Goal: Transaction & Acquisition: Purchase product/service

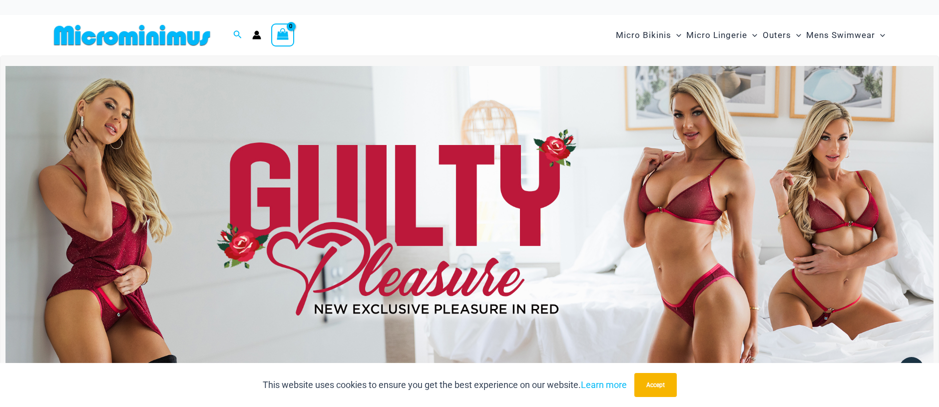
click at [505, 228] on img at bounding box center [469, 223] width 928 height 315
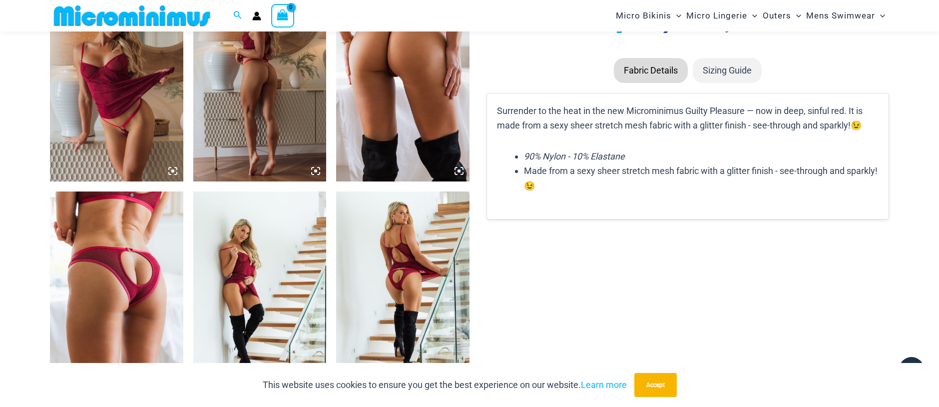
scroll to position [1190, 0]
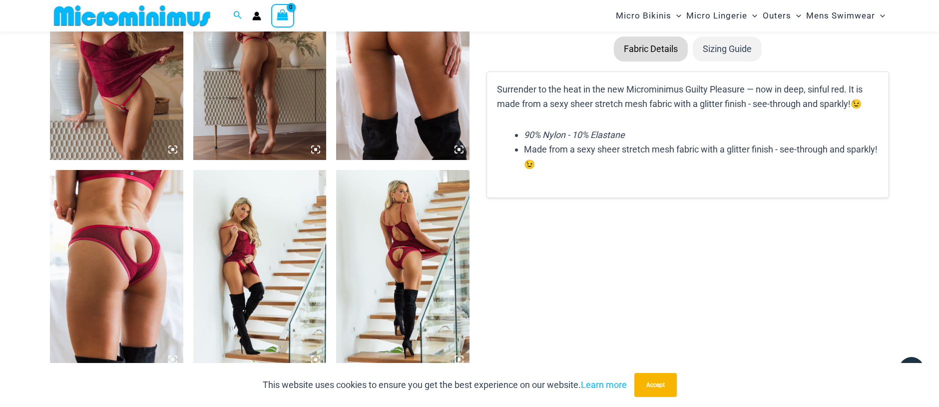
click at [132, 223] on img at bounding box center [116, 270] width 133 height 200
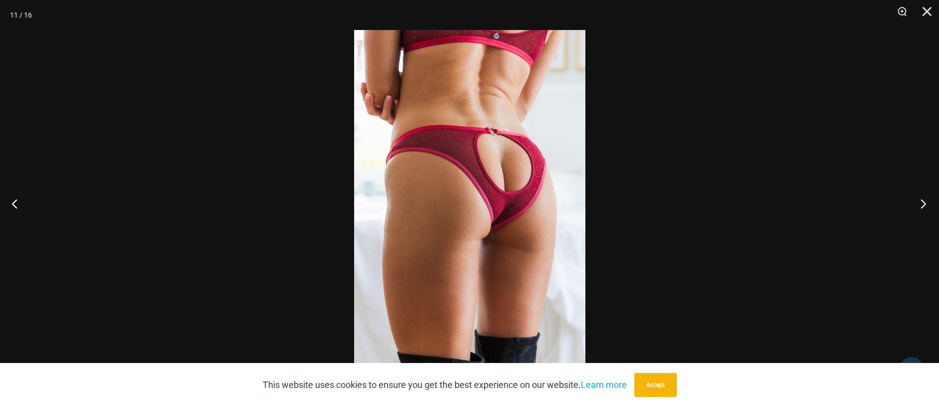
click at [919, 199] on button "Next" at bounding box center [920, 203] width 37 height 50
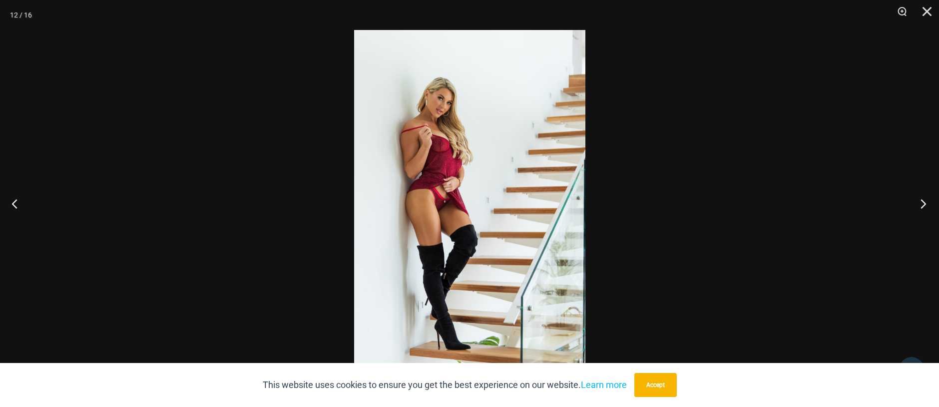
click at [919, 199] on button "Next" at bounding box center [920, 203] width 37 height 50
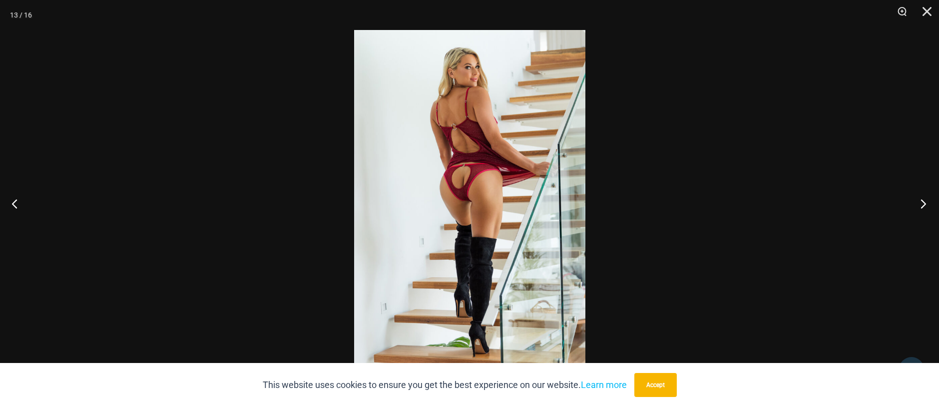
click at [919, 199] on button "Next" at bounding box center [920, 203] width 37 height 50
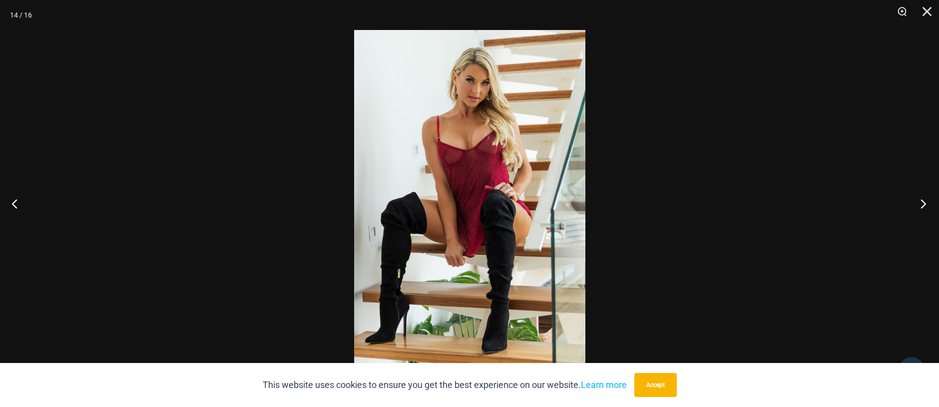
click at [919, 199] on button "Next" at bounding box center [920, 203] width 37 height 50
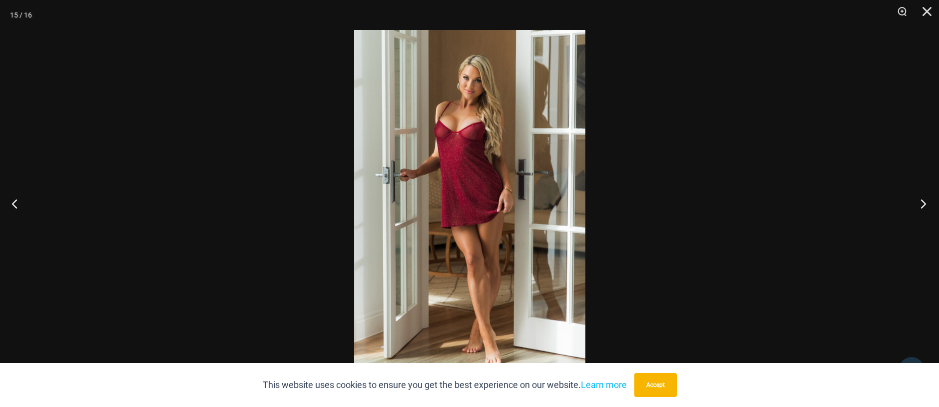
click at [919, 199] on button "Next" at bounding box center [920, 203] width 37 height 50
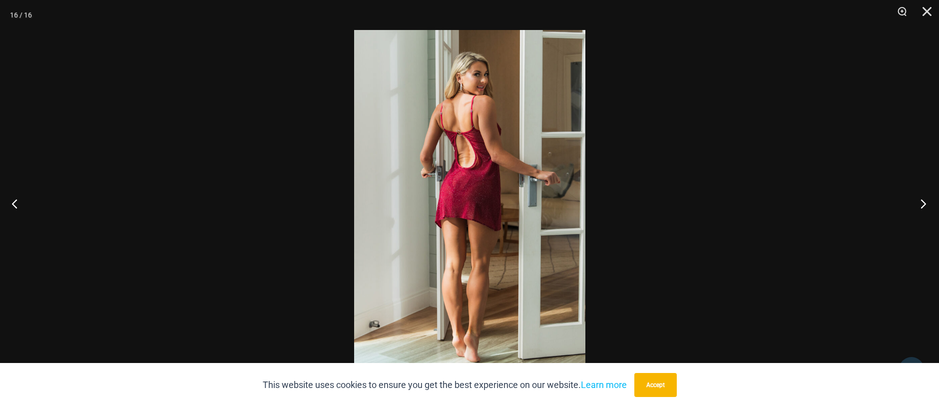
click at [919, 199] on button "Next" at bounding box center [920, 203] width 37 height 50
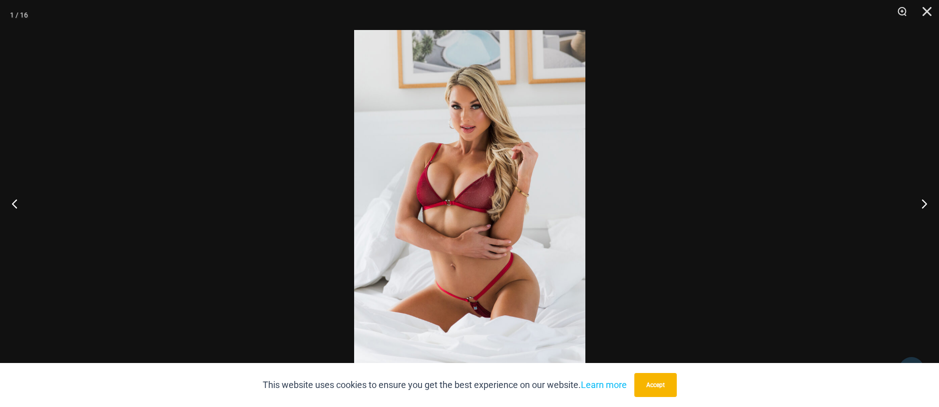
click at [451, 152] on img at bounding box center [469, 203] width 231 height 347
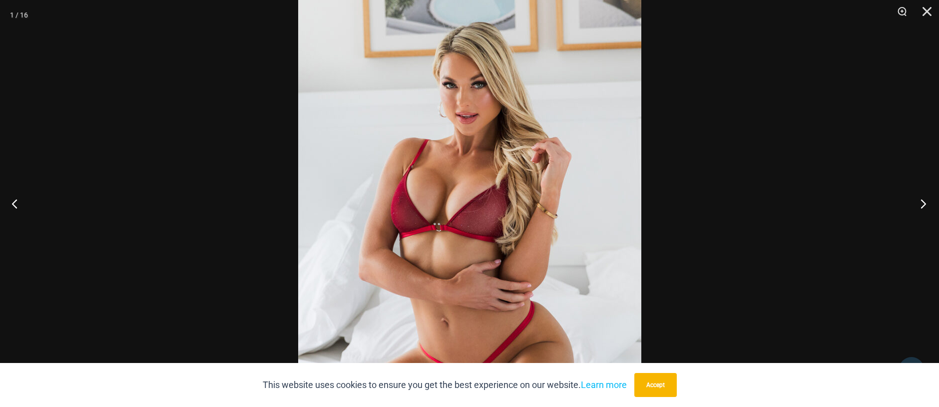
click at [926, 201] on button "Next" at bounding box center [920, 203] width 37 height 50
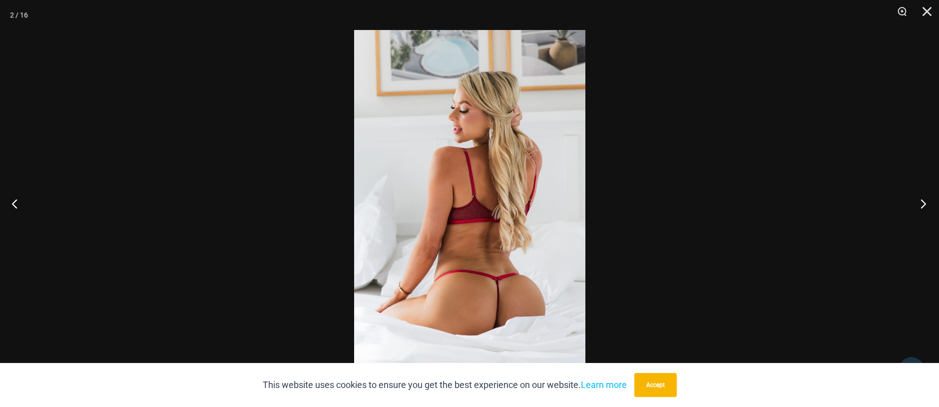
click at [926, 201] on button "Next" at bounding box center [920, 203] width 37 height 50
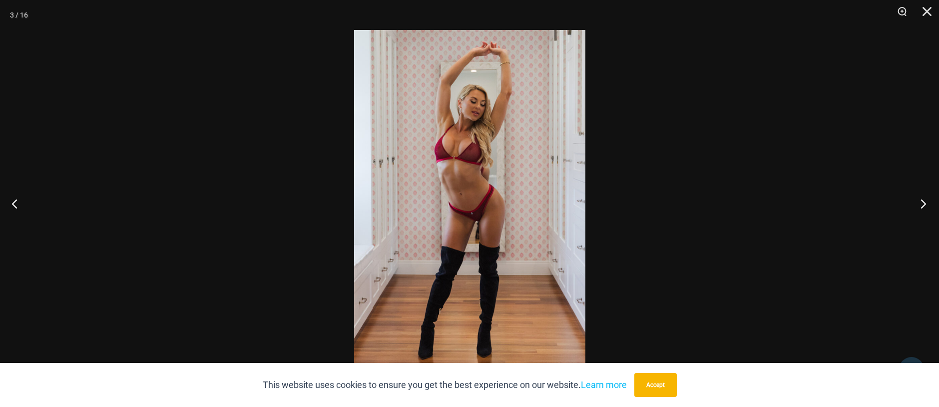
click at [926, 201] on button "Next" at bounding box center [920, 203] width 37 height 50
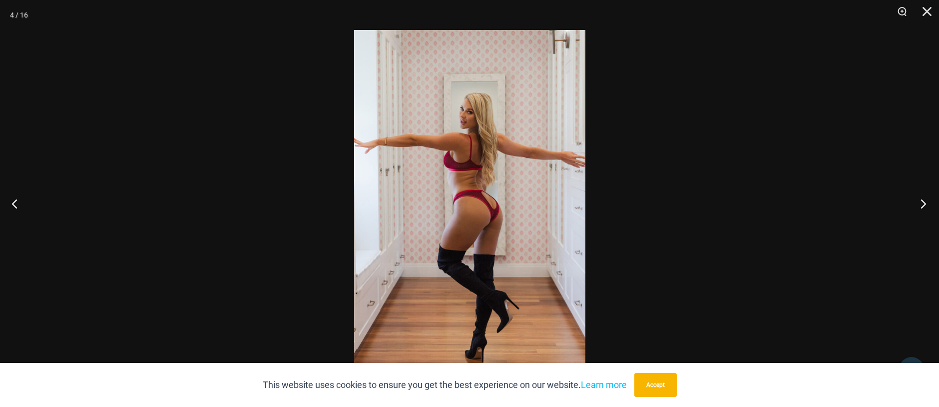
click at [926, 201] on button "Next" at bounding box center [920, 203] width 37 height 50
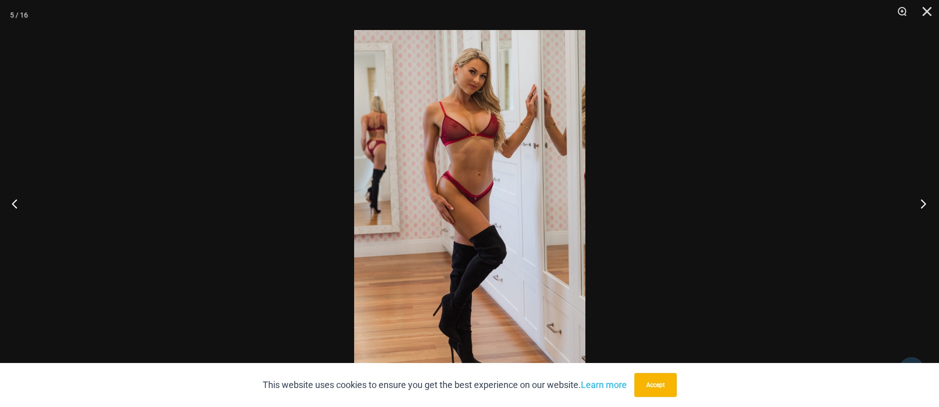
click at [926, 201] on button "Next" at bounding box center [920, 203] width 37 height 50
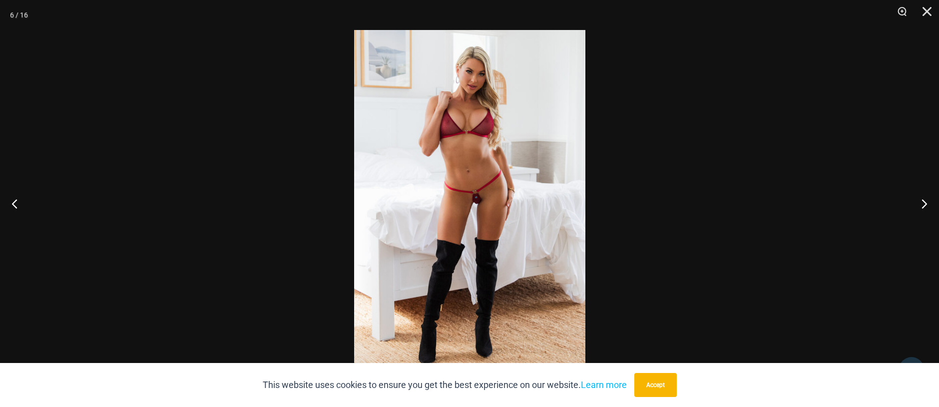
click at [510, 119] on img at bounding box center [469, 203] width 231 height 347
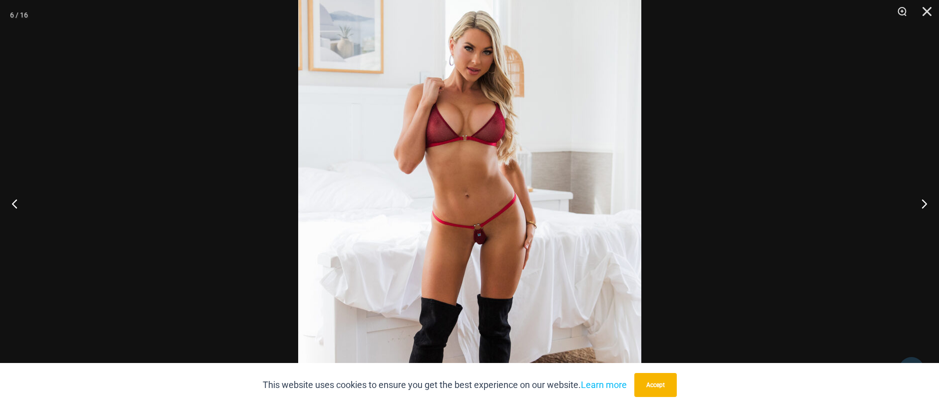
click at [525, 121] on img at bounding box center [469, 244] width 343 height 515
